Goal: Find specific page/section: Find specific page/section

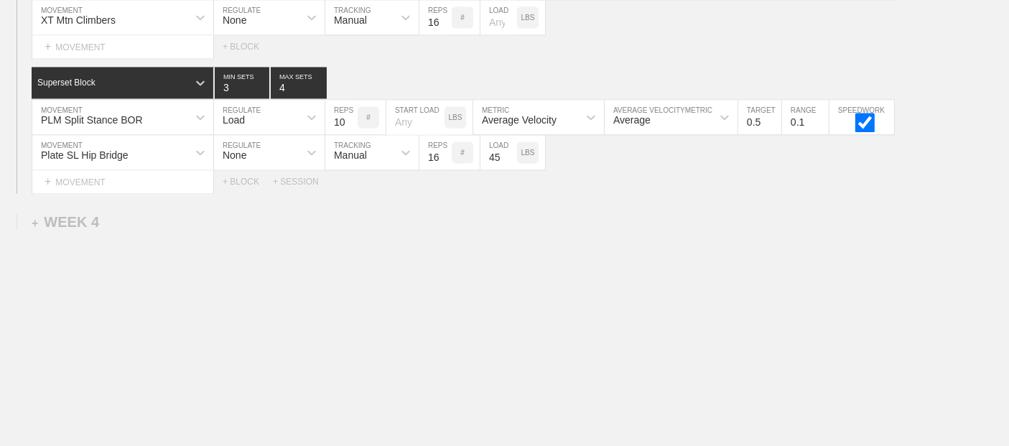
click at [616, 35] on div "Select... MOVEMENT + MOVEMENT + BLOCK" at bounding box center [504, 46] width 1009 height 23
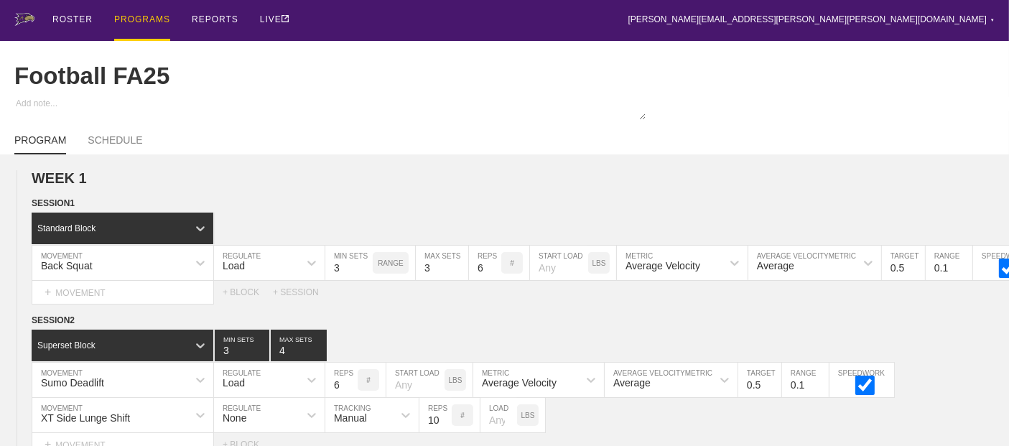
click at [150, 14] on div "PROGRAMS" at bounding box center [142, 20] width 56 height 41
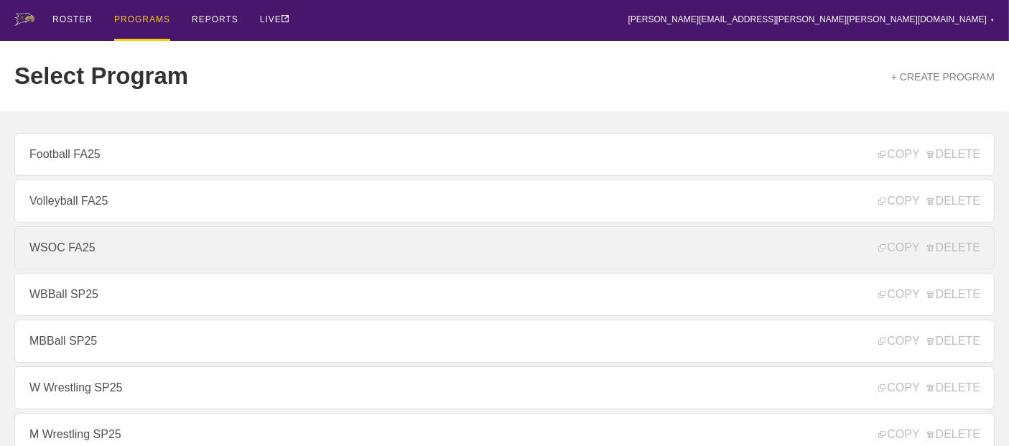
click at [143, 259] on link "WSOC FA25" at bounding box center [504, 247] width 981 height 43
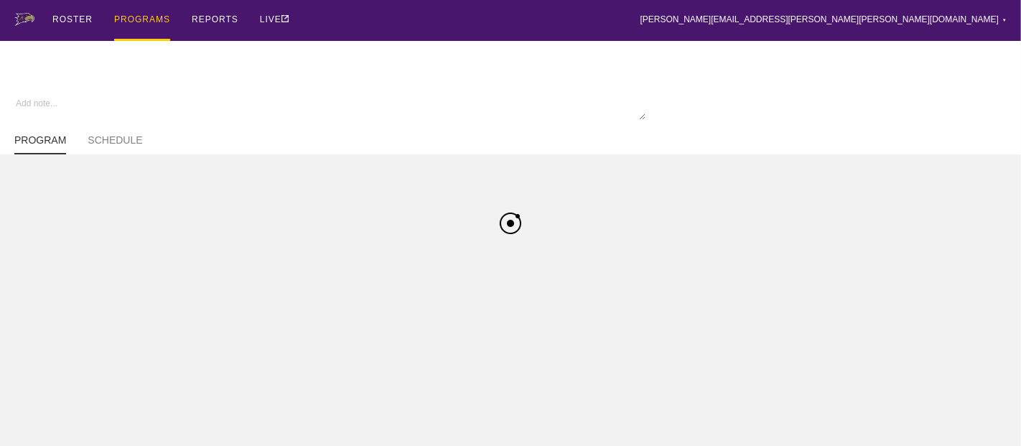
type textarea "x"
type input "WSOC FA25"
click at [397, 43] on div "WSOC FA25" at bounding box center [510, 76] width 993 height 70
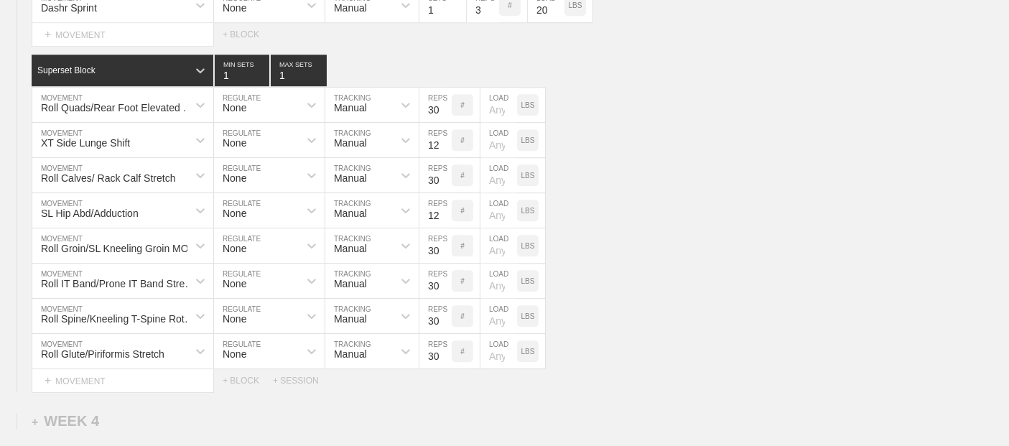
scroll to position [4320, 0]
